Goal: Task Accomplishment & Management: Use online tool/utility

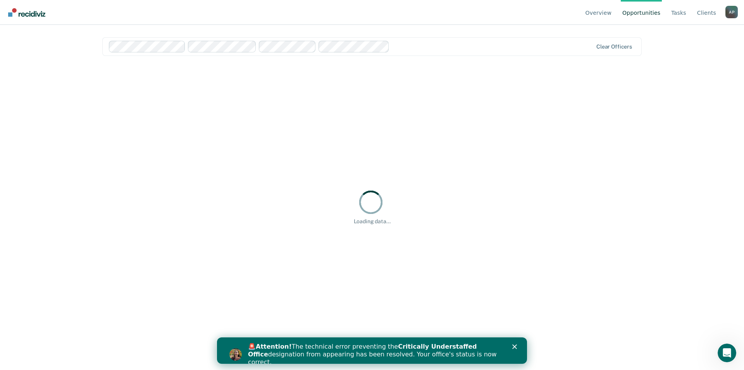
click at [646, 16] on link "Opportunities" at bounding box center [641, 12] width 41 height 25
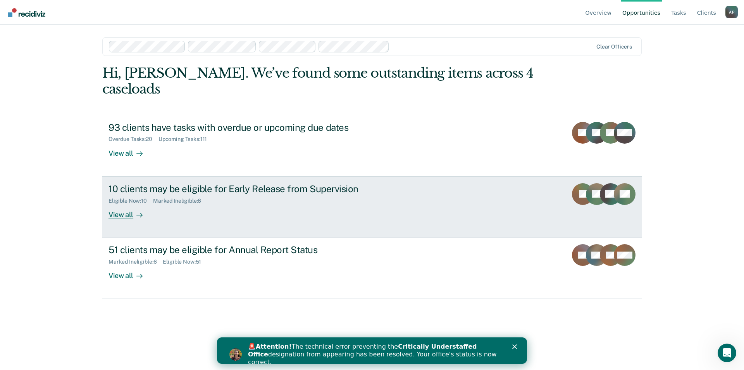
click at [214, 194] on div "Eligible Now : 10 Marked Ineligible : 6" at bounding box center [245, 199] width 272 height 10
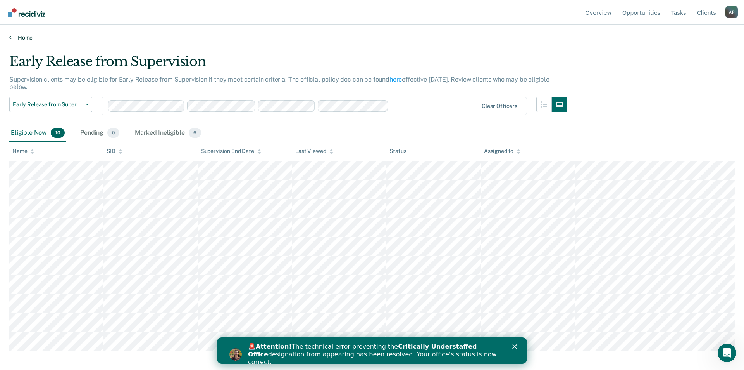
click at [21, 37] on link "Home" at bounding box center [372, 37] width 726 height 7
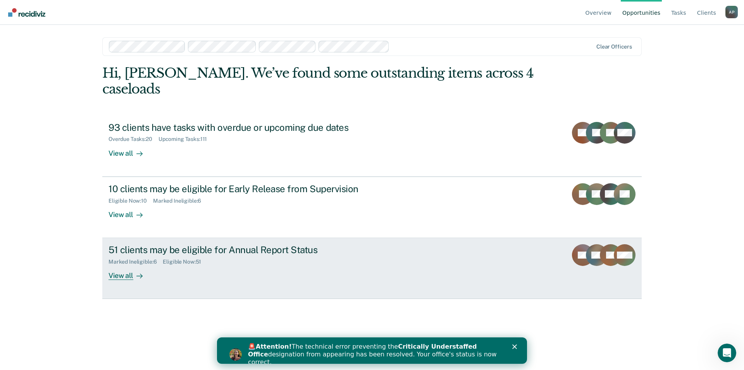
click at [219, 244] on div "51 clients may be eligible for Annual Report Status" at bounding box center [245, 249] width 272 height 11
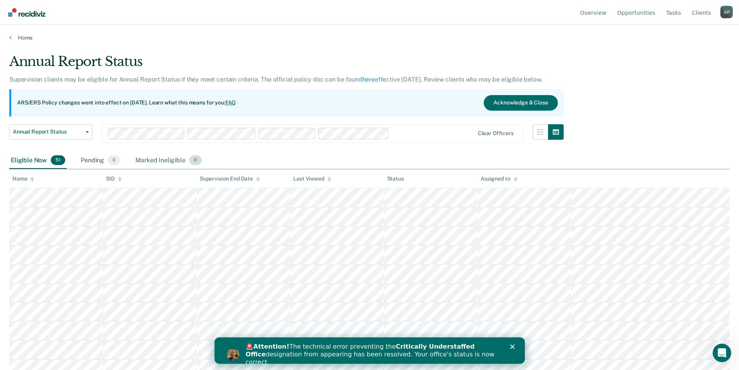
click at [153, 160] on div "Marked Ineligible 6" at bounding box center [168, 160] width 69 height 17
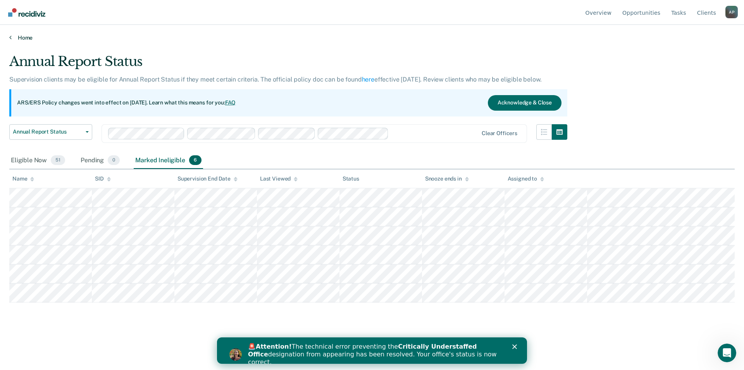
click at [19, 36] on link "Home" at bounding box center [372, 37] width 726 height 7
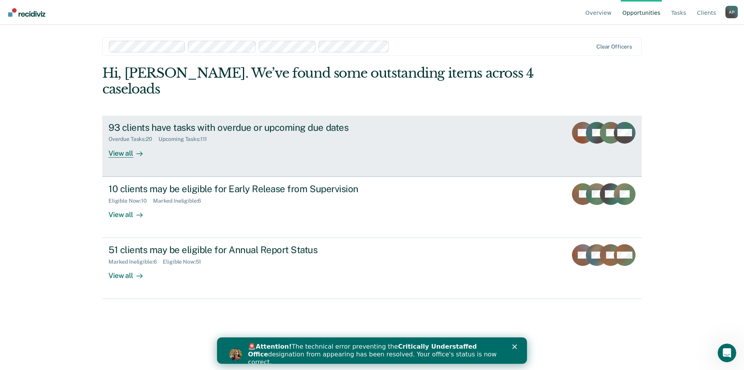
click at [135, 149] on div at bounding box center [137, 153] width 9 height 9
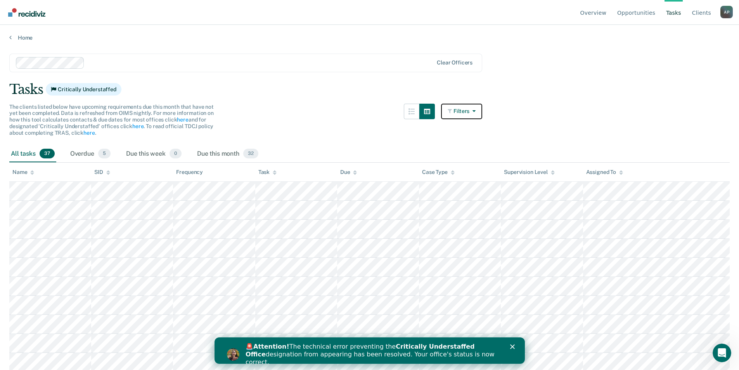
click at [473, 111] on button "Filters" at bounding box center [461, 112] width 41 height 16
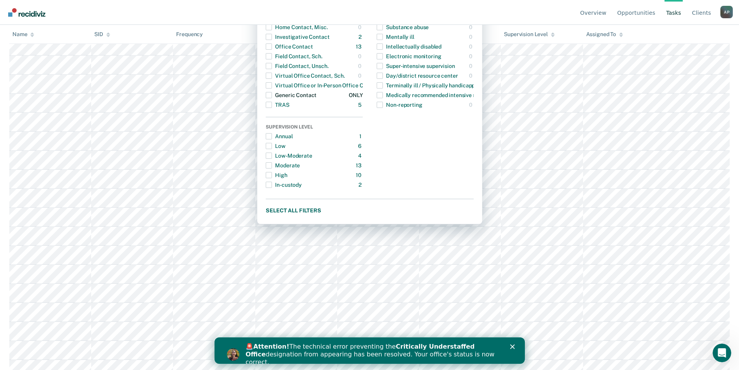
scroll to position [155, 0]
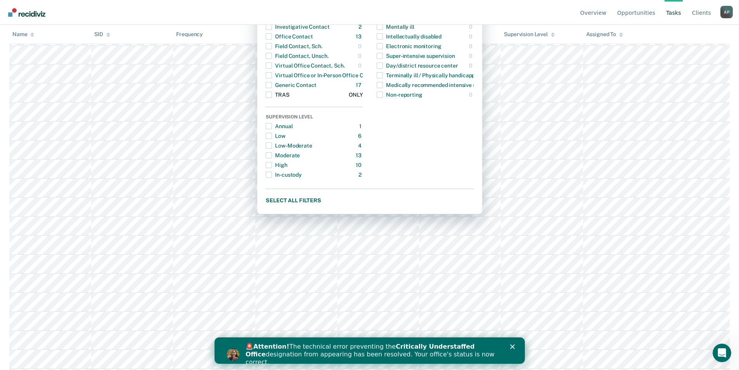
click at [272, 97] on span "Dropdown Menu" at bounding box center [269, 95] width 6 height 6
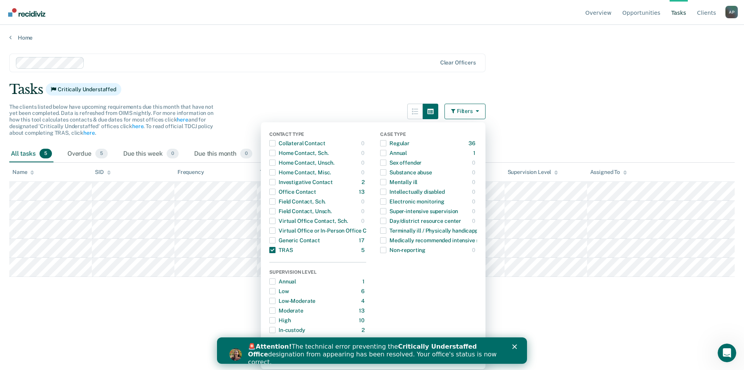
click at [451, 275] on div "Case Type Regular 36 ONLY Annual 1 ONLY Sex offender 0 ONLY Substance abuse 0 O…" at bounding box center [428, 232] width 97 height 203
click at [515, 344] on icon "Close" at bounding box center [515, 346] width 5 height 5
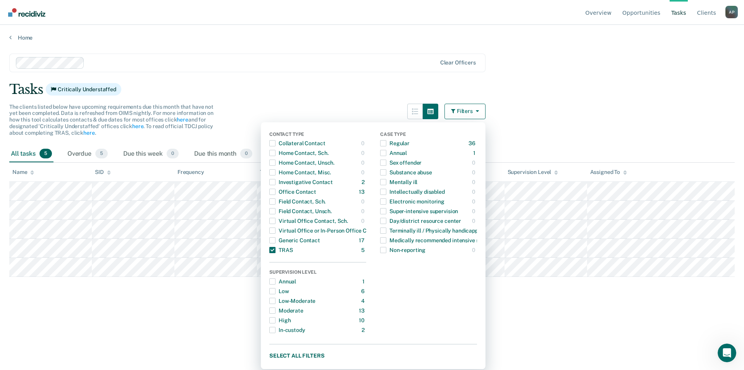
click at [496, 298] on main "Clear officers Tasks Critically Understaffed The clients listed below have upco…" at bounding box center [372, 204] width 744 height 326
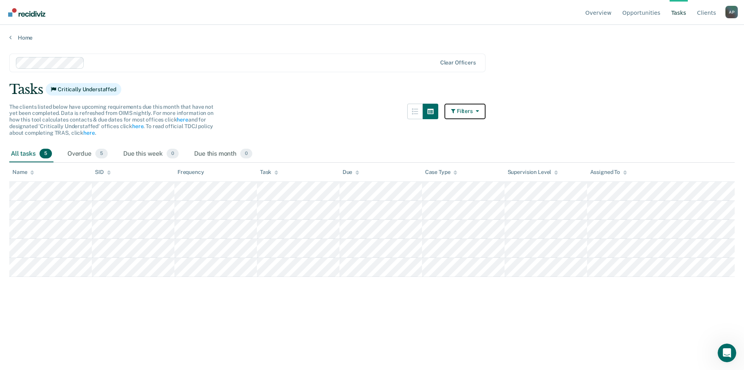
click at [466, 114] on button "Filters" at bounding box center [465, 112] width 41 height 16
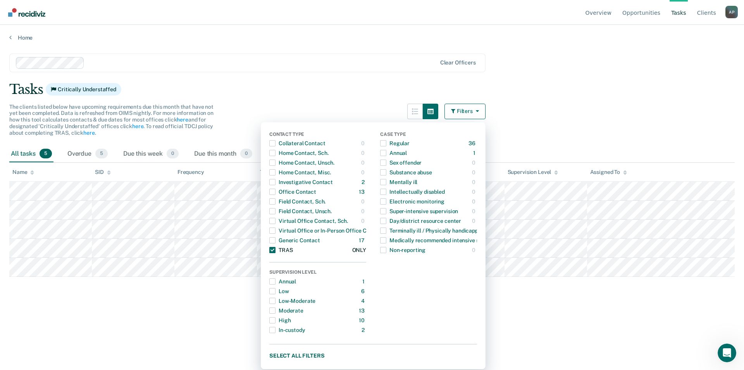
click at [269, 249] on div "Contact Type Collateral Contact 0 ONLY Home Contact, Sch. 0 ONLY Home Contact, …" at bounding box center [373, 245] width 225 height 247
click at [275, 251] on span "Dropdown Menu" at bounding box center [272, 250] width 6 height 6
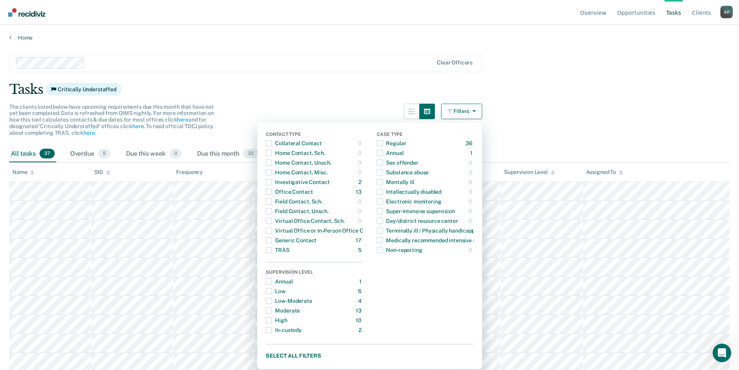
click at [362, 85] on div "Tasks Critically Understaffed" at bounding box center [369, 89] width 720 height 16
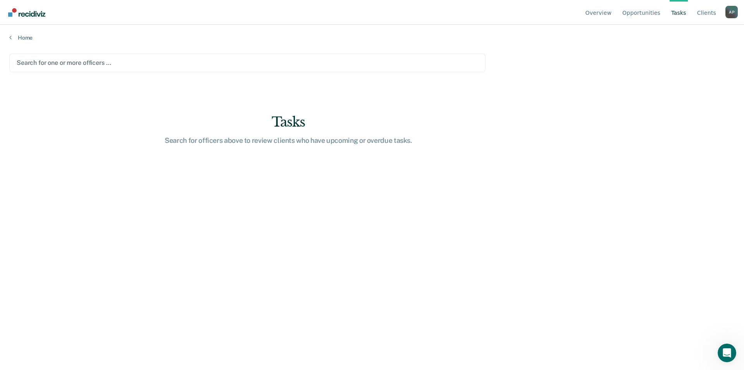
click at [93, 62] on div at bounding box center [248, 62] width 462 height 9
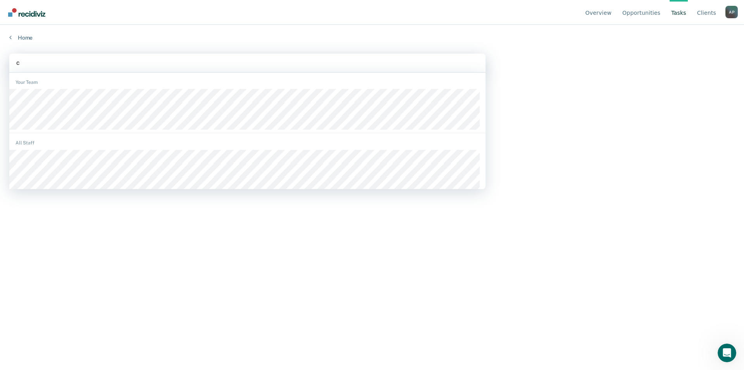
type input "ch"
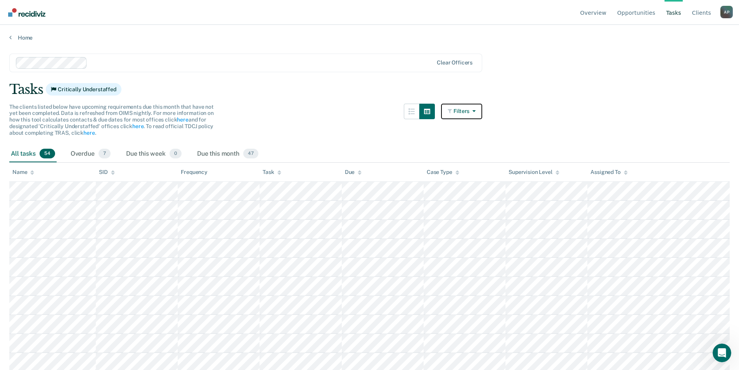
click at [471, 109] on button "Filters" at bounding box center [461, 112] width 41 height 16
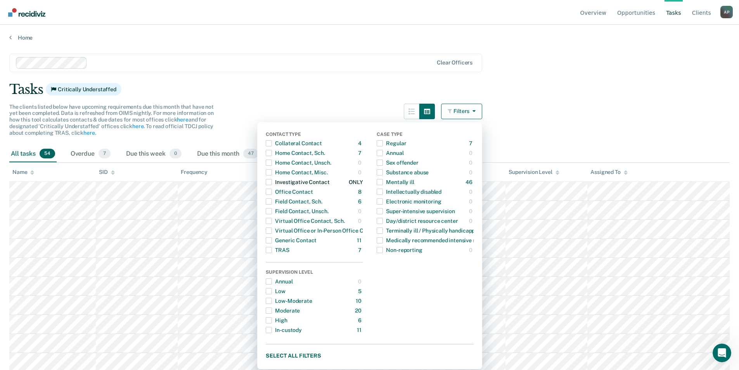
click at [272, 181] on span "Dropdown Menu" at bounding box center [269, 182] width 6 height 6
click at [521, 111] on main "Clear officers Tasks Critically Understaffed The clients listed below have upco…" at bounding box center [369, 204] width 739 height 326
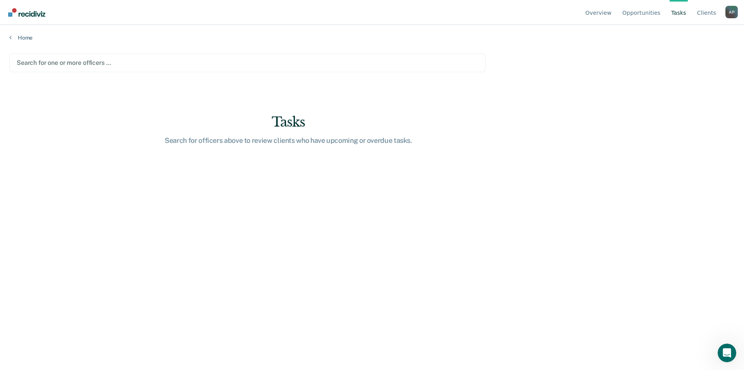
click at [90, 44] on main "Search for one or more officers … Tasks Search for officers above to review cli…" at bounding box center [372, 204] width 744 height 326
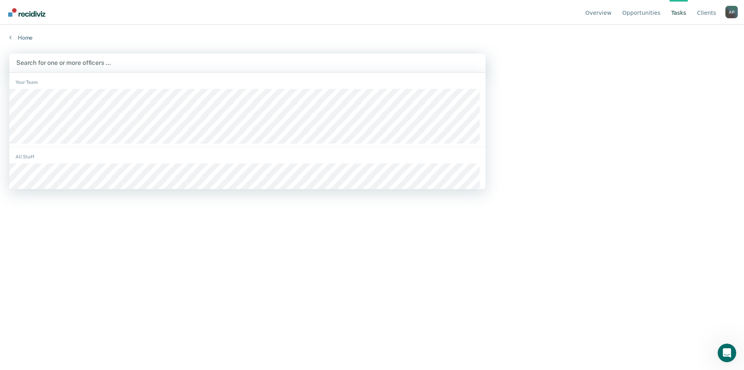
click at [104, 64] on div at bounding box center [247, 62] width 463 height 9
type input "st"
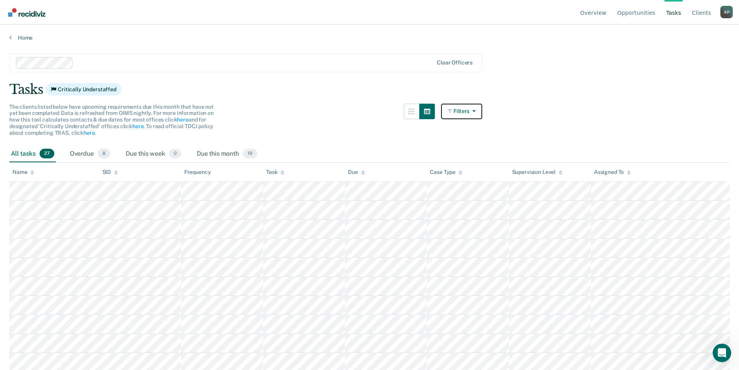
click at [452, 108] on icon "button" at bounding box center [450, 110] width 6 height 5
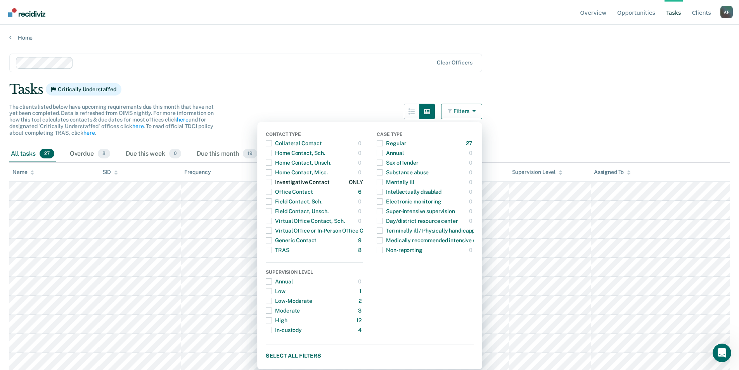
click at [272, 182] on span "Dropdown Menu" at bounding box center [269, 182] width 6 height 6
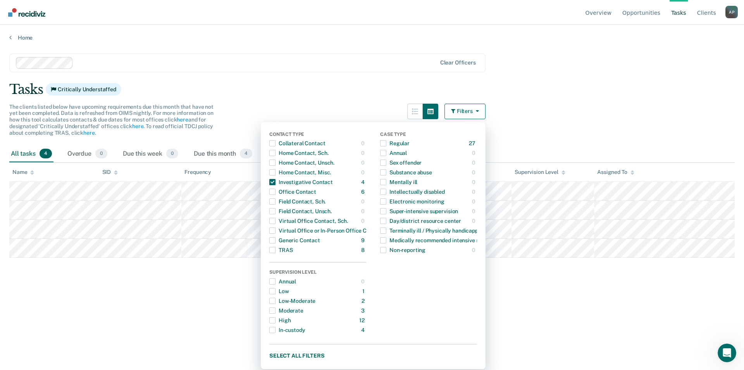
click at [547, 128] on main "Clear officers Tasks Critically Understaffed The clients listed below have upco…" at bounding box center [372, 204] width 744 height 326
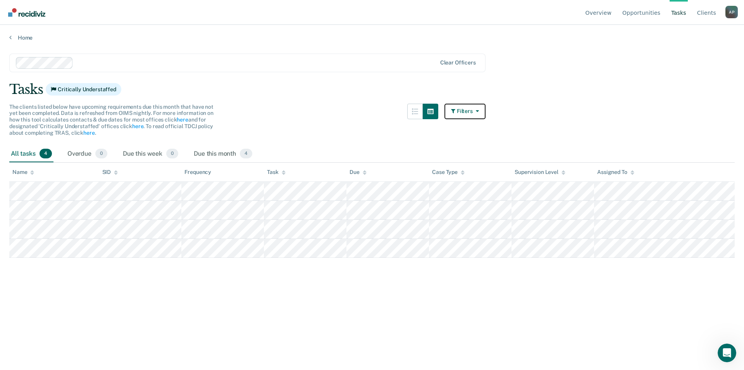
click at [459, 112] on button "Filters" at bounding box center [465, 112] width 41 height 16
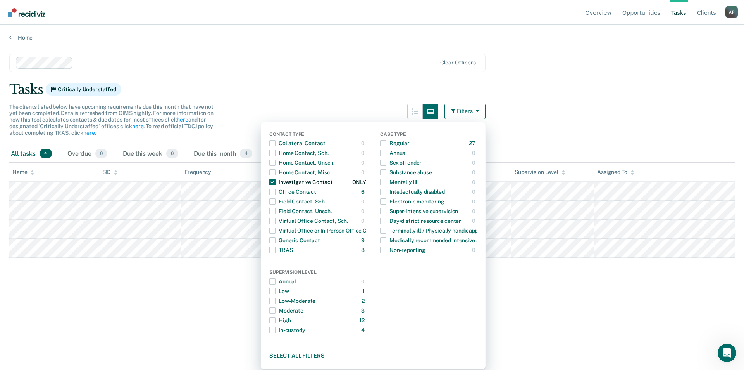
click at [274, 181] on span "Dropdown Menu" at bounding box center [272, 182] width 6 height 6
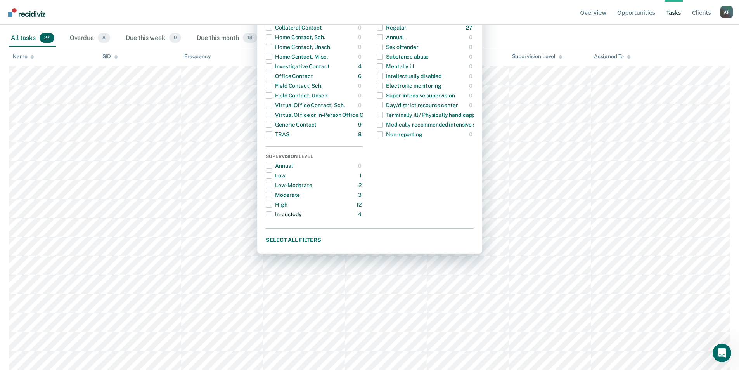
scroll to position [116, 0]
click at [272, 204] on span "Dropdown Menu" at bounding box center [269, 203] width 6 height 6
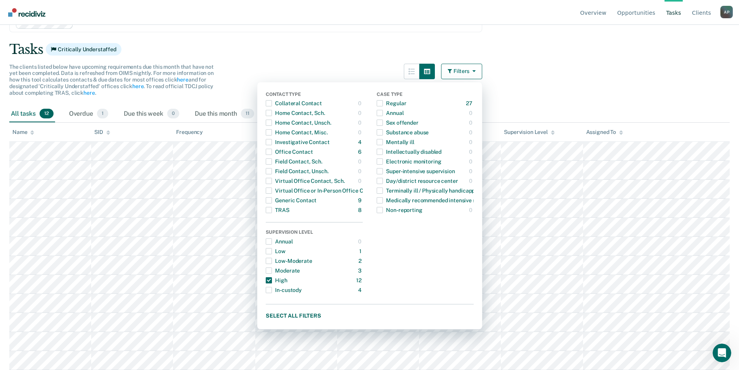
click at [543, 66] on main "Clear officers Tasks Critically Understaffed The clients listed below have upco…" at bounding box center [369, 164] width 739 height 326
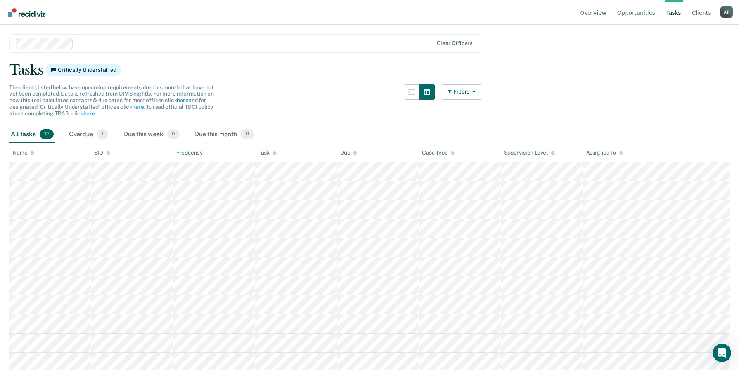
scroll to position [0, 0]
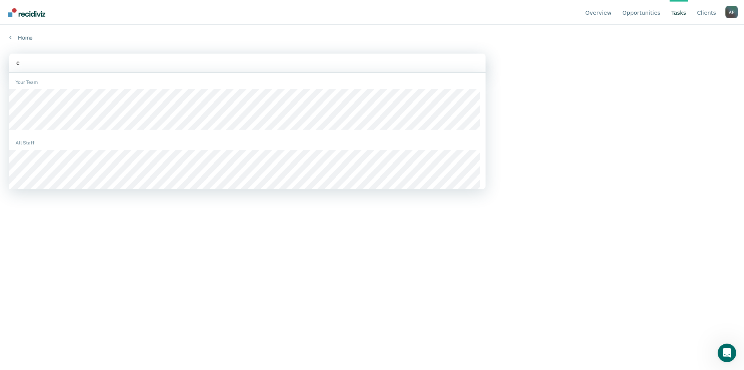
type input "ch"
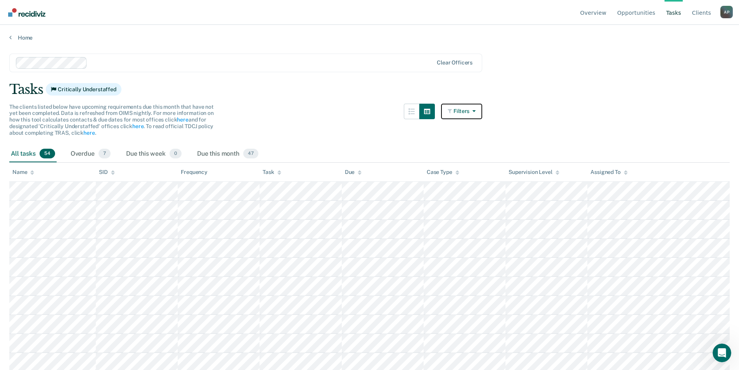
click at [463, 116] on button "Filters" at bounding box center [461, 112] width 41 height 16
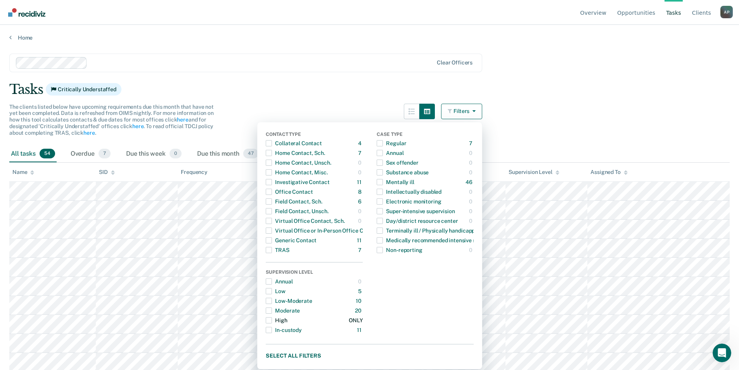
click at [272, 319] on span "Dropdown Menu" at bounding box center [269, 320] width 6 height 6
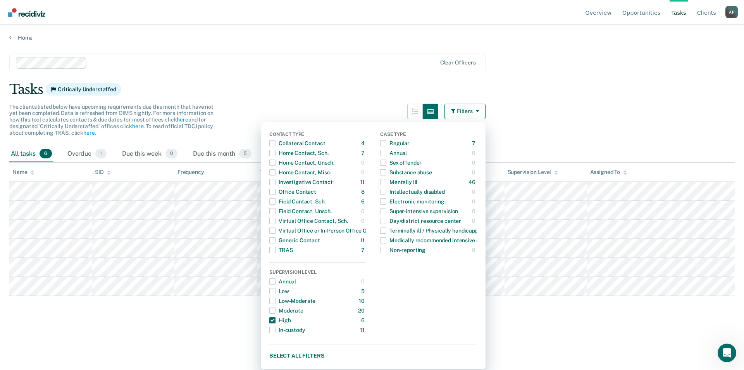
click at [166, 352] on main "Clear officers Tasks Critically Understaffed The clients listed below have upco…" at bounding box center [372, 204] width 744 height 326
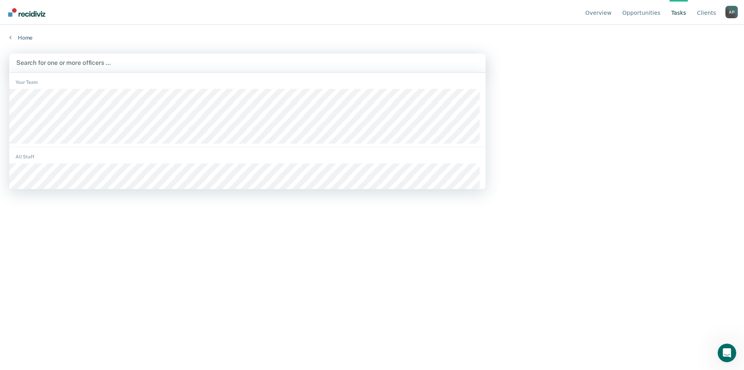
click at [83, 63] on div at bounding box center [247, 62] width 463 height 9
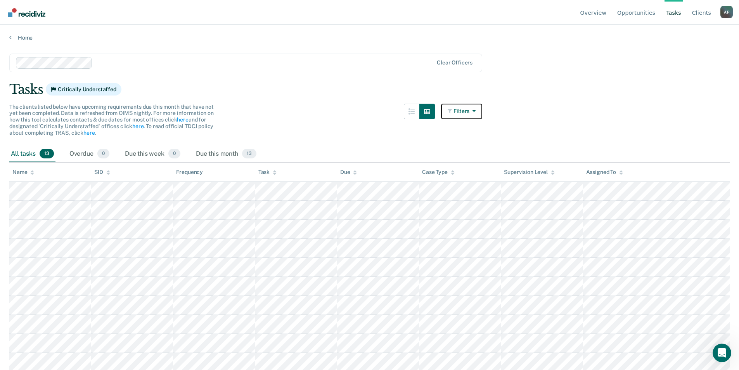
click at [463, 114] on button "Filters" at bounding box center [461, 112] width 41 height 16
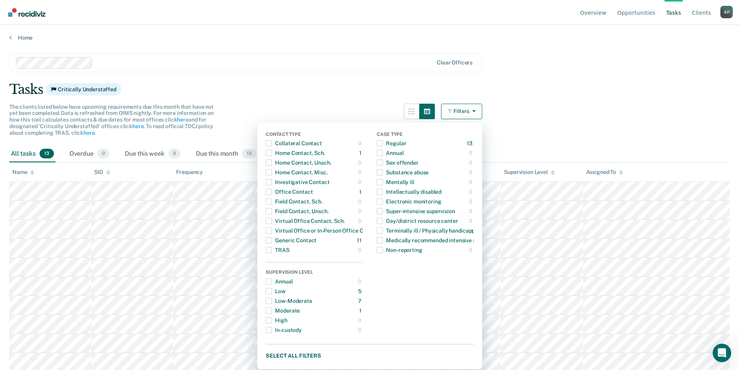
click at [506, 82] on div "Tasks Critically Understaffed" at bounding box center [369, 89] width 720 height 16
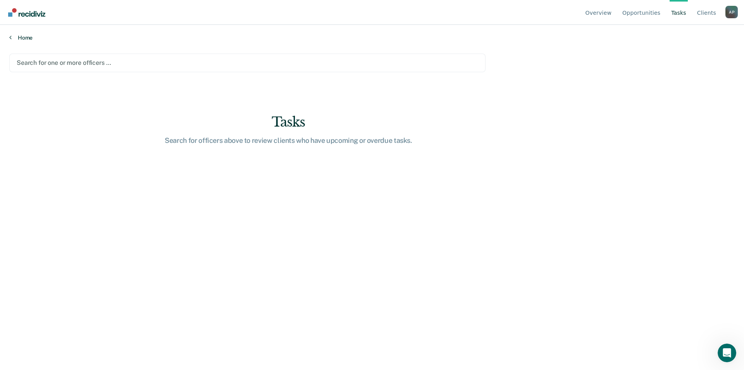
click at [11, 37] on icon at bounding box center [10, 37] width 2 height 6
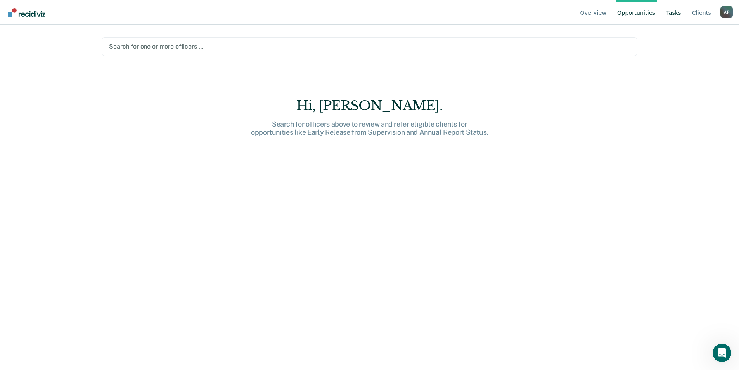
click at [672, 12] on link "Tasks" at bounding box center [673, 12] width 18 height 25
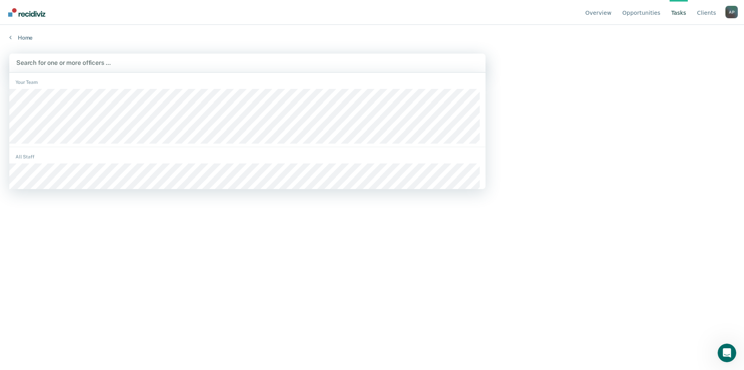
click at [413, 59] on div at bounding box center [247, 62] width 463 height 9
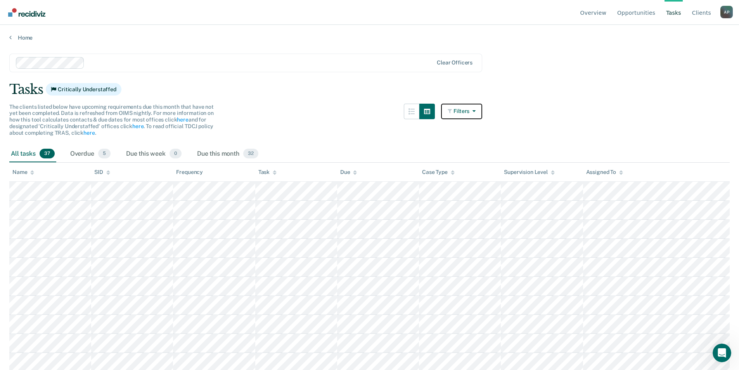
click at [453, 114] on button "Filters" at bounding box center [461, 112] width 41 height 16
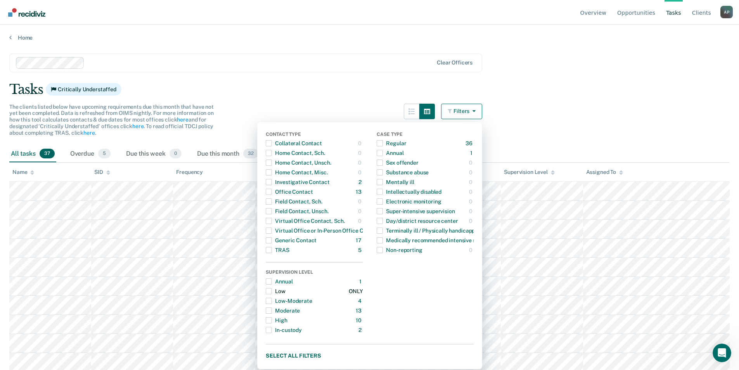
click at [272, 292] on span "Dropdown Menu" at bounding box center [269, 291] width 6 height 6
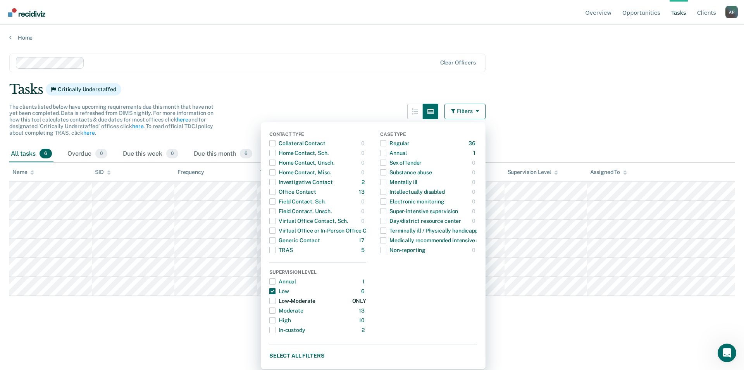
click at [273, 299] on span "Dropdown Menu" at bounding box center [272, 300] width 6 height 6
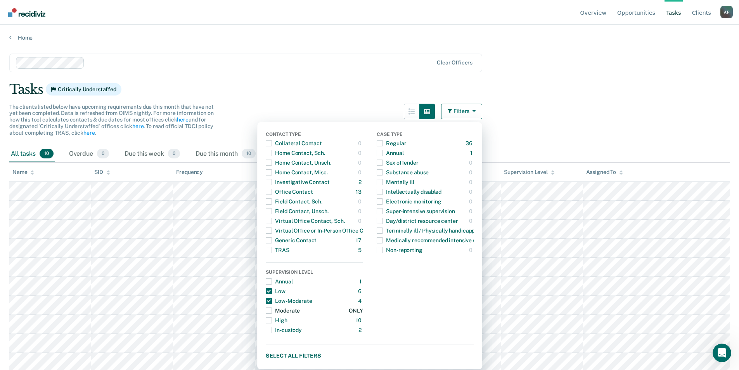
click at [272, 307] on span "Dropdown Menu" at bounding box center [269, 310] width 6 height 6
click at [272, 316] on div "Dropdown Menu" at bounding box center [269, 320] width 6 height 12
click at [272, 191] on span "Dropdown Menu" at bounding box center [269, 191] width 6 height 6
click at [272, 230] on span "Dropdown Menu" at bounding box center [269, 230] width 6 height 6
click at [272, 222] on span "Dropdown Menu" at bounding box center [269, 221] width 6 height 6
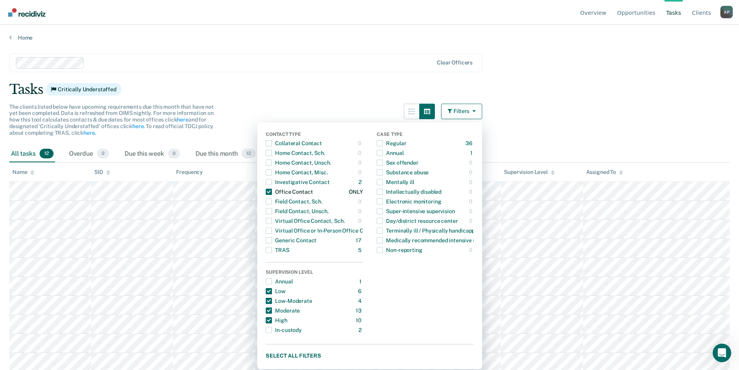
click at [270, 192] on span "Dropdown Menu" at bounding box center [269, 191] width 6 height 6
click at [272, 222] on span "Dropdown Menu" at bounding box center [269, 221] width 6 height 6
click at [272, 192] on span "Dropdown Menu" at bounding box center [269, 191] width 6 height 6
click at [550, 114] on main "Clear officers Tasks Critically Understaffed The clients listed below have upco…" at bounding box center [369, 204] width 739 height 326
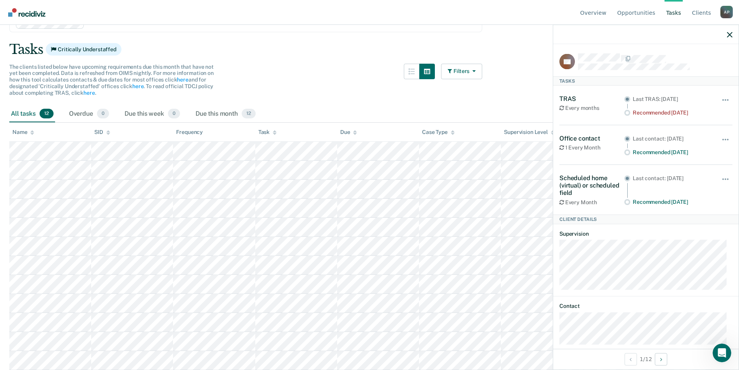
scroll to position [10, 0]
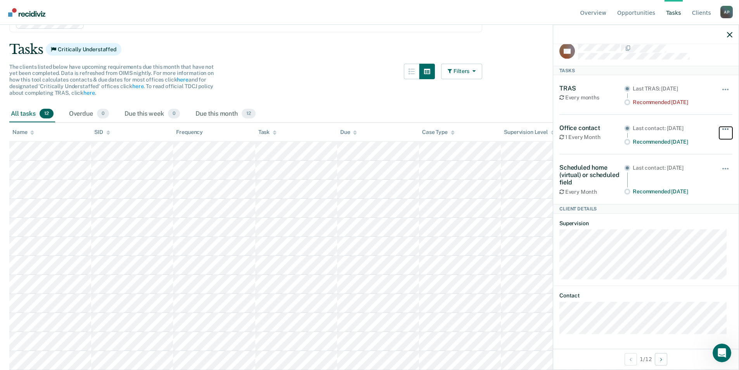
click at [719, 126] on button "button" at bounding box center [725, 132] width 13 height 12
click at [230, 61] on main "Clear officers Tasks Critically Understaffed The clients listed below have upco…" at bounding box center [369, 164] width 739 height 326
click at [86, 116] on div "Overdue 0" at bounding box center [88, 113] width 43 height 17
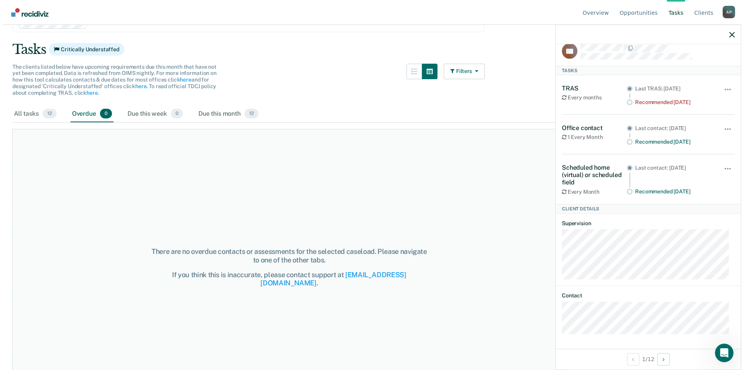
scroll to position [0, 0]
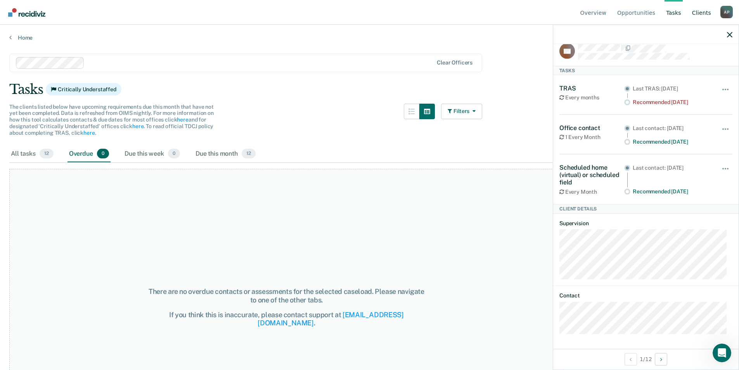
click at [696, 11] on link "Client s" at bounding box center [701, 12] width 22 height 25
